Goal: Transaction & Acquisition: Subscribe to service/newsletter

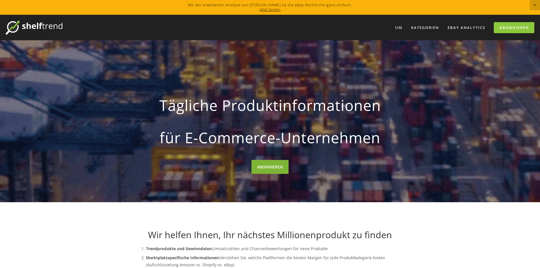
click at [260, 166] on font "ABONNIEREN" at bounding box center [270, 166] width 26 height 5
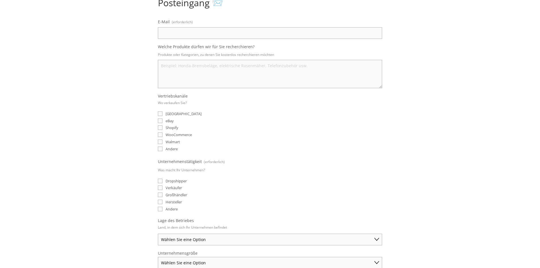
scroll to position [13, 0]
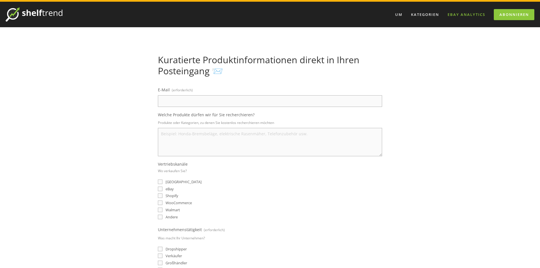
click at [456, 12] on font "eBay Analytics" at bounding box center [466, 14] width 38 height 5
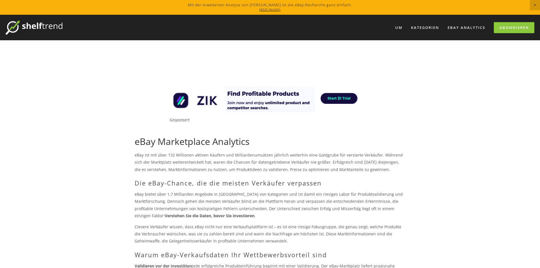
click at [35, 23] on img at bounding box center [34, 27] width 57 height 14
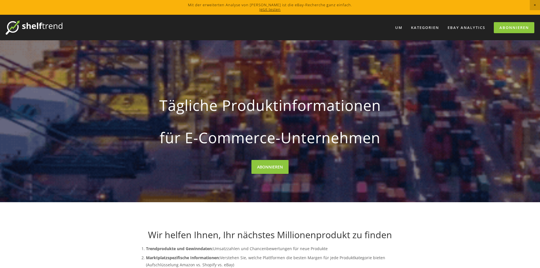
click at [276, 8] on font "Jetzt testen" at bounding box center [269, 9] width 21 height 5
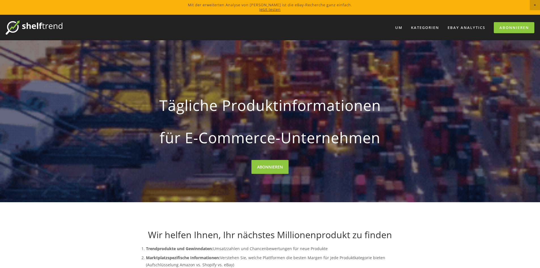
click at [533, 3] on span "Ankündigung schließen" at bounding box center [535, 5] width 10 height 10
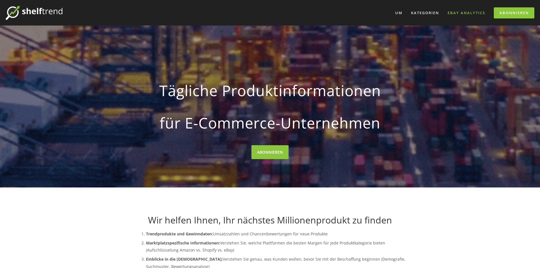
click at [478, 13] on font "eBay Analytics" at bounding box center [466, 12] width 38 height 5
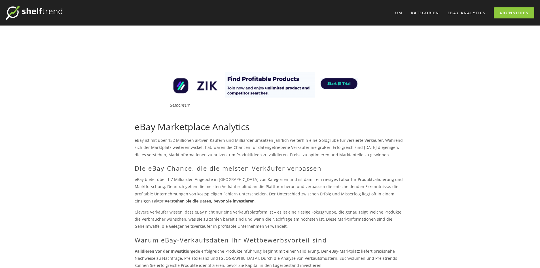
click at [336, 83] on img at bounding box center [270, 84] width 204 height 25
